Goal: Task Accomplishment & Management: Use online tool/utility

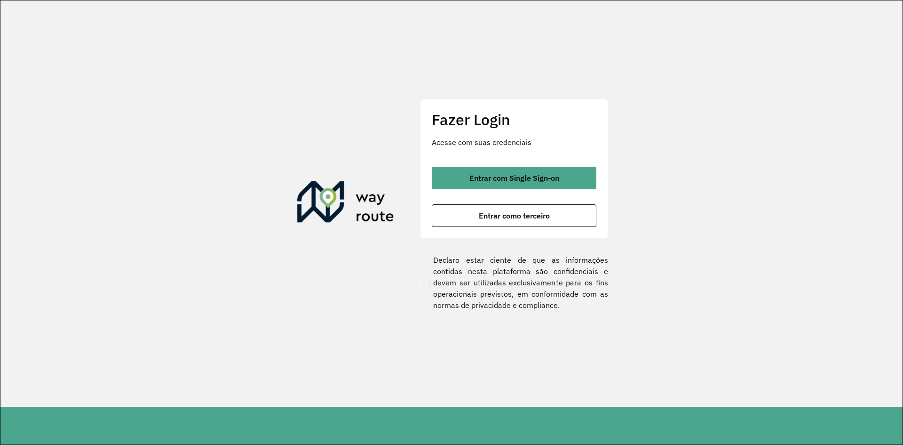
drag, startPoint x: 744, startPoint y: 158, endPoint x: 744, endPoint y: 129, distance: 28.2
click at [744, 158] on section "Fazer Login Acesse com suas credenciais Entrar com Single Sign-on Entrar como t…" at bounding box center [451, 203] width 902 height 406
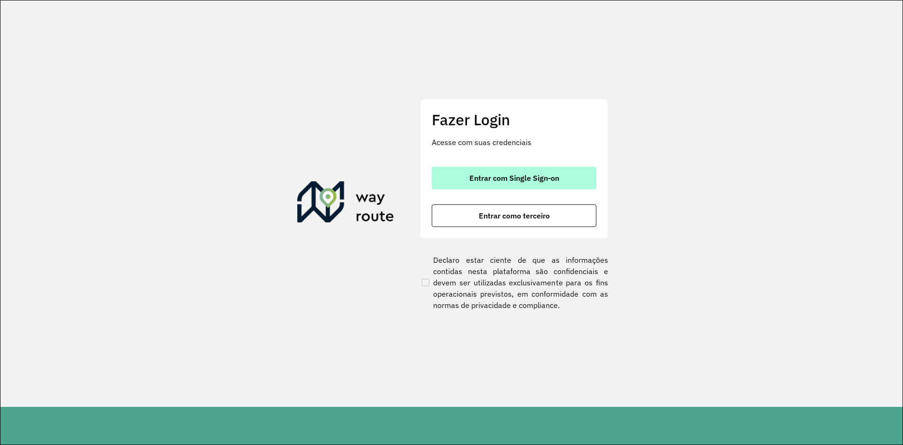
click at [543, 180] on span "Entrar com Single Sign-on" at bounding box center [515, 178] width 90 height 8
